Goal: Transaction & Acquisition: Purchase product/service

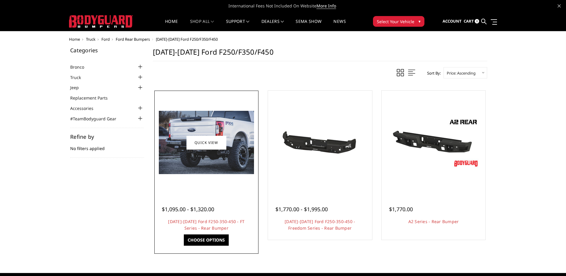
click at [206, 158] on img at bounding box center [206, 142] width 95 height 63
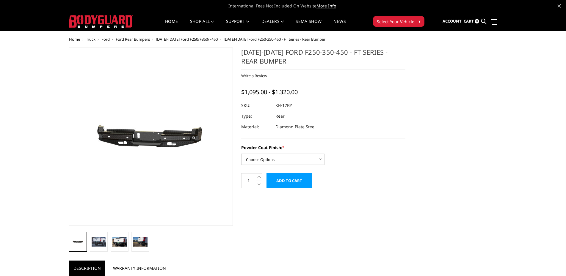
click at [156, 135] on img at bounding box center [144, 137] width 381 height 181
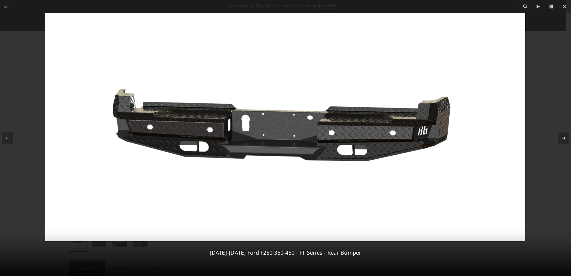
click at [566, 138] on icon at bounding box center [563, 138] width 7 height 7
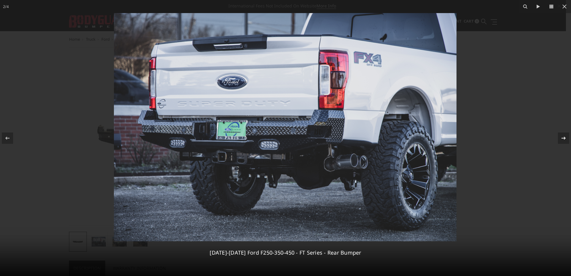
click at [565, 138] on icon at bounding box center [563, 138] width 4 height 3
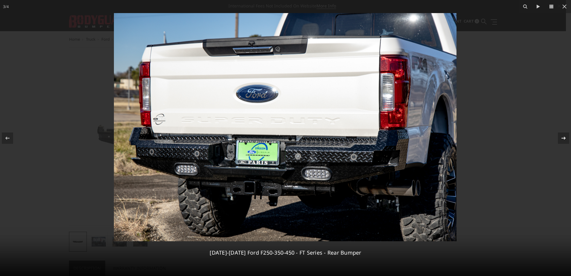
click at [565, 138] on div "3 / [PHONE_NUMBER][DATE][DATE] Ford F250-350-450 - FT Series - Rear Bumper" at bounding box center [285, 138] width 571 height 276
click at [565, 138] on icon at bounding box center [563, 138] width 4 height 3
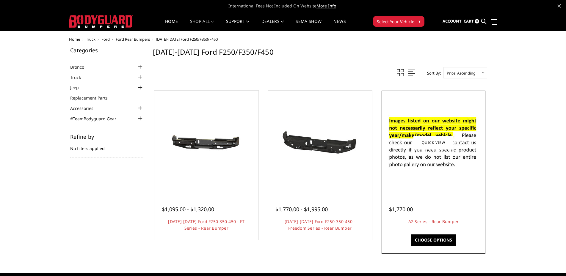
click at [457, 153] on img at bounding box center [433, 142] width 95 height 65
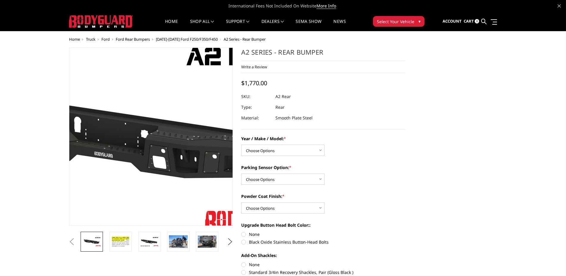
click at [174, 128] on img at bounding box center [121, 139] width 381 height 214
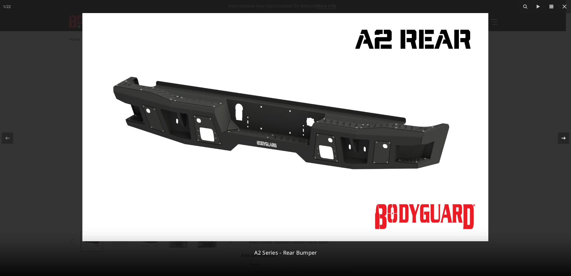
click at [561, 138] on icon at bounding box center [563, 138] width 7 height 7
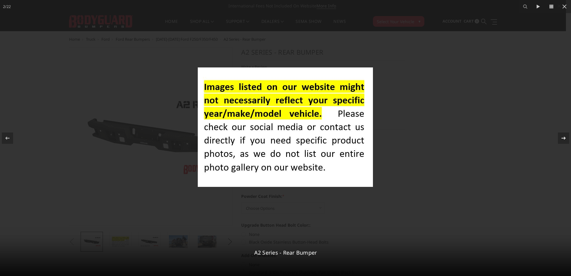
click at [561, 138] on icon at bounding box center [563, 138] width 7 height 7
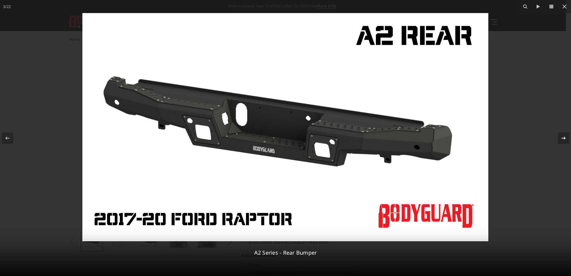
click at [561, 138] on icon at bounding box center [563, 138] width 7 height 7
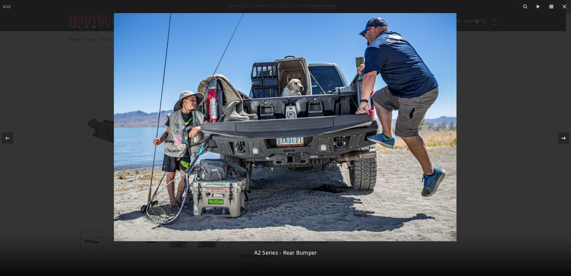
click at [561, 138] on div "4 / 22 A2 Series - Rear Bumper" at bounding box center [285, 138] width 571 height 276
click at [559, 138] on div at bounding box center [563, 138] width 11 height 11
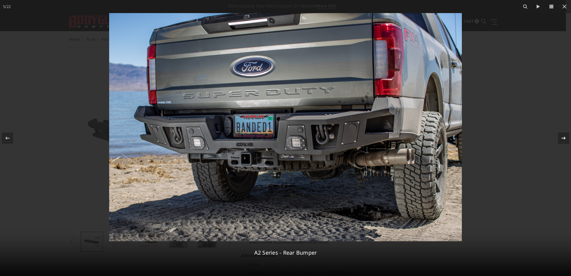
click at [562, 135] on icon at bounding box center [563, 138] width 7 height 7
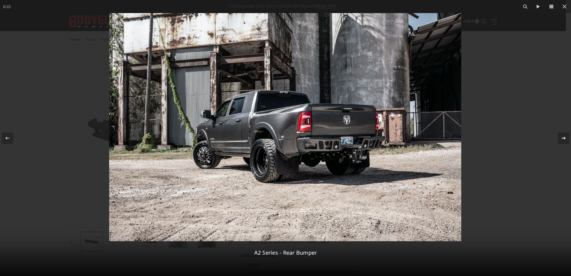
click at [566, 131] on button at bounding box center [560, 138] width 21 height 30
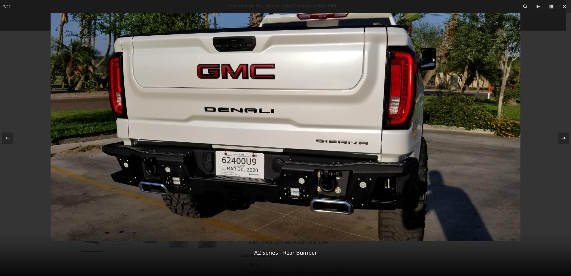
click at [566, 129] on button at bounding box center [560, 138] width 21 height 30
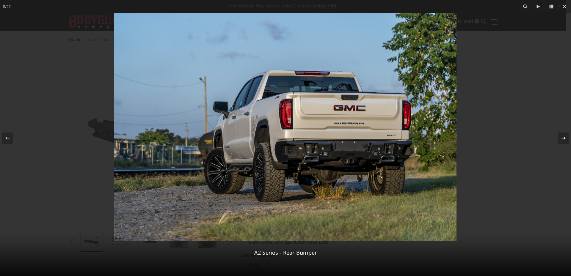
click at [566, 131] on button at bounding box center [560, 138] width 21 height 30
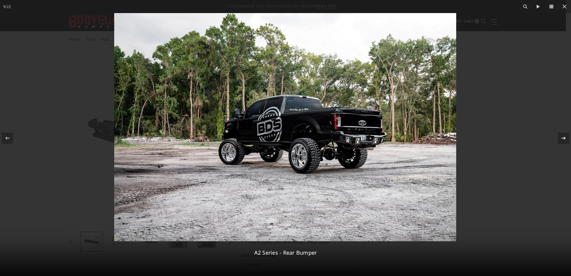
click at [566, 130] on button at bounding box center [560, 138] width 21 height 30
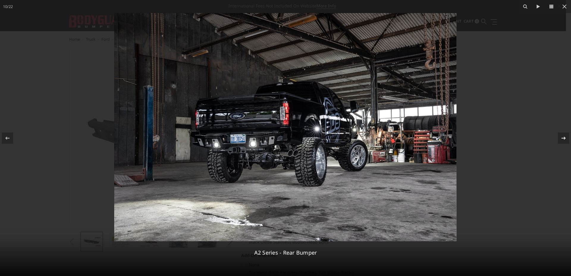
click at [566, 128] on button at bounding box center [560, 138] width 21 height 30
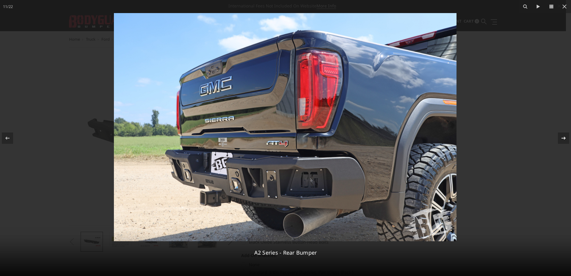
click at [566, 128] on button at bounding box center [560, 138] width 21 height 30
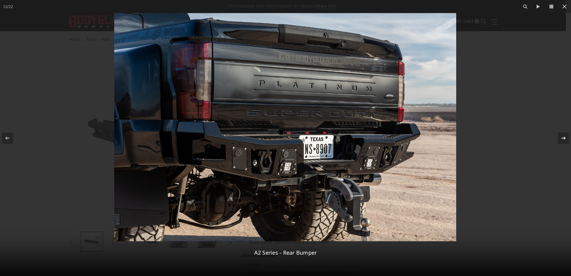
click at [566, 128] on button at bounding box center [560, 138] width 21 height 30
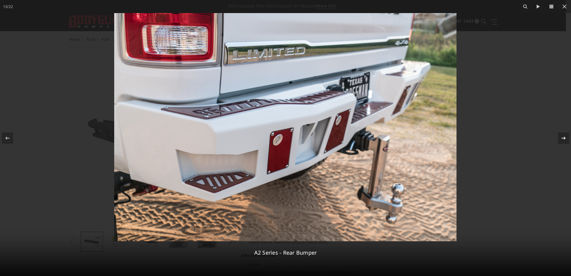
click at [566, 129] on button at bounding box center [560, 138] width 21 height 30
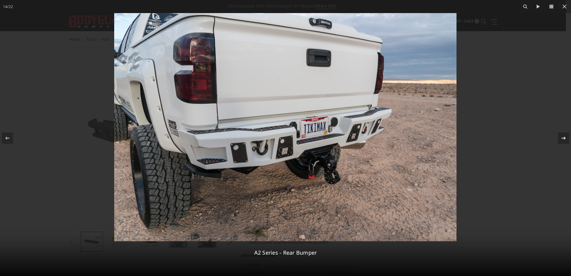
click at [566, 135] on div at bounding box center [563, 138] width 11 height 11
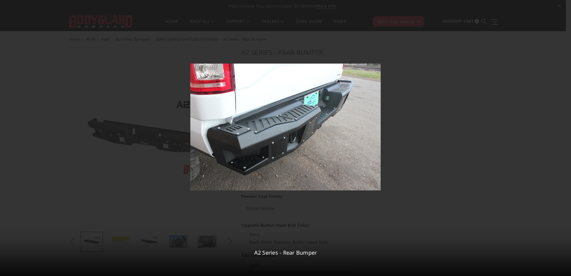
click at [566, 135] on div at bounding box center [563, 138] width 11 height 11
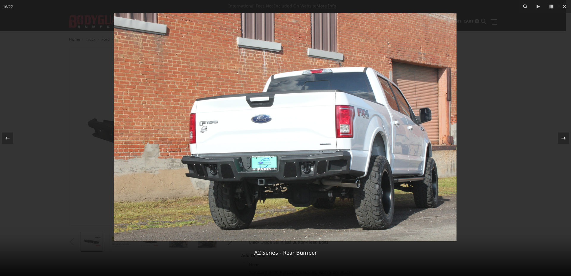
click at [566, 135] on div at bounding box center [563, 138] width 11 height 11
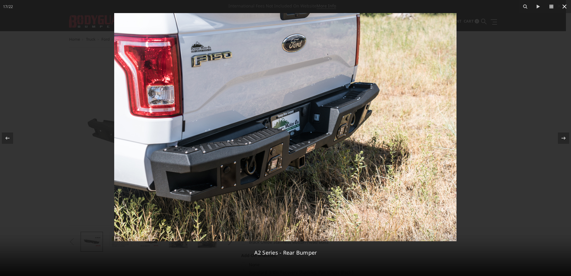
click at [564, 5] on icon at bounding box center [564, 6] width 7 height 7
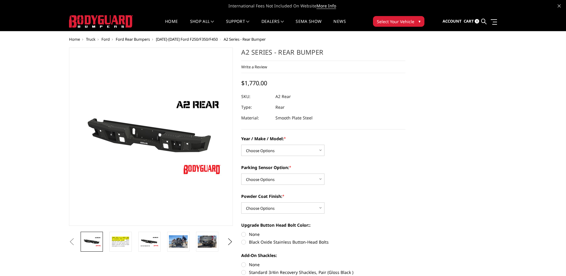
scroll to position [0, 403]
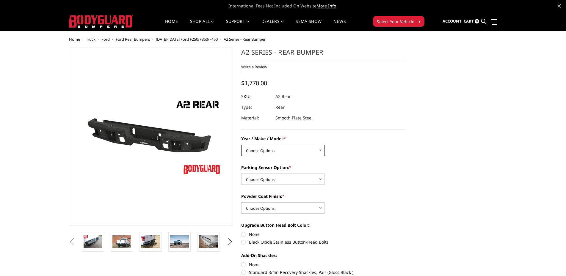
click at [283, 148] on select "Choose Options Chevrolet/GMC 20-24 2500 / 3500 Chevrolet/GMC 15-19 2500 / 3500 …" at bounding box center [282, 150] width 83 height 11
select select "1467"
click at [241, 145] on select "Choose Options Chevrolet/GMC 20-24 2500 / 3500 Chevrolet/GMC 15-19 2500 / 3500 …" at bounding box center [282, 150] width 83 height 11
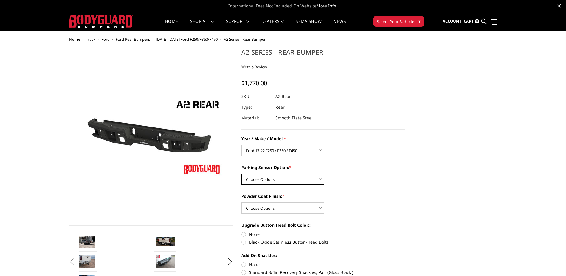
click at [265, 180] on select "Choose Options Yes - With sensor cutouts No - Without sensor cutouts" at bounding box center [282, 179] width 83 height 11
select select "564"
click at [241, 174] on select "Choose Options Yes - With sensor cutouts No - Without sensor cutouts" at bounding box center [282, 179] width 83 height 11
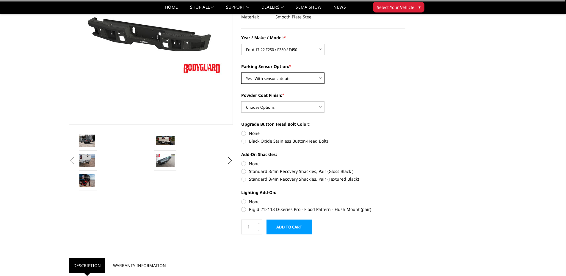
scroll to position [89, 0]
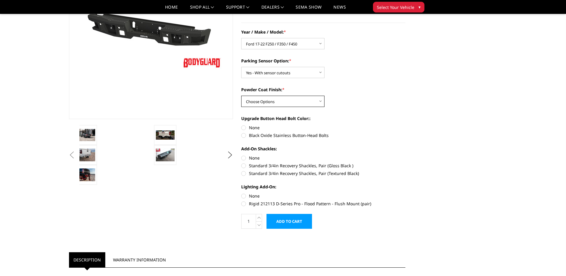
click at [247, 103] on select "Choose Options Bare metal (included) Texture black powder coat" at bounding box center [282, 101] width 83 height 11
select select "549"
click at [241, 96] on select "Choose Options Bare metal (included) Texture black powder coat" at bounding box center [282, 101] width 83 height 11
click at [244, 167] on label "Standard 3/4in Recovery Shackles, Pair (Gloss Black )" at bounding box center [323, 166] width 164 height 6
click at [405, 155] on input "Standard 3/4in Recovery Shackles, Pair (Gloss Black )" at bounding box center [405, 155] width 0 height 0
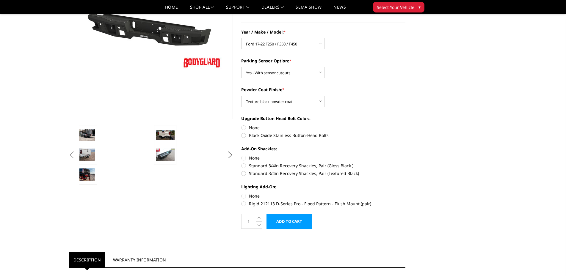
radio input "true"
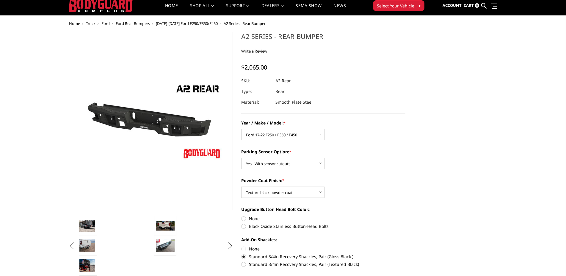
scroll to position [0, 0]
